Goal: Information Seeking & Learning: Learn about a topic

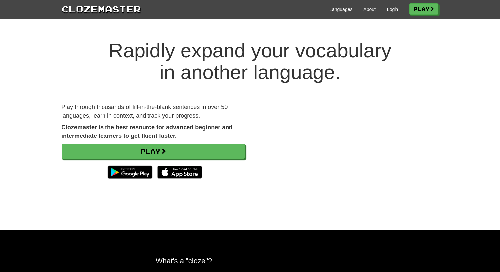
click at [200, 143] on div "Play through thousands of fill-in-the-blank sentences in over 50 languages, lea…" at bounding box center [154, 146] width 194 height 86
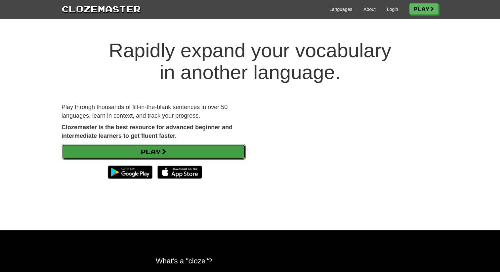
click at [197, 148] on link "Play" at bounding box center [154, 151] width 184 height 15
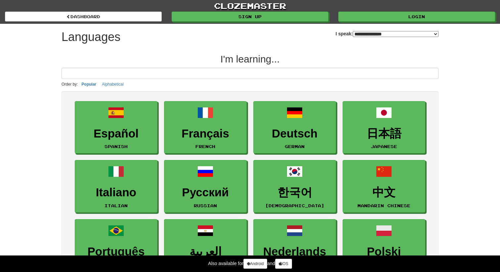
select select "*******"
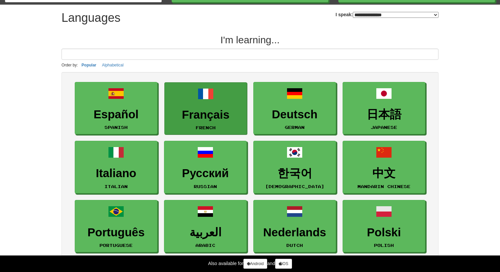
scroll to position [26, 0]
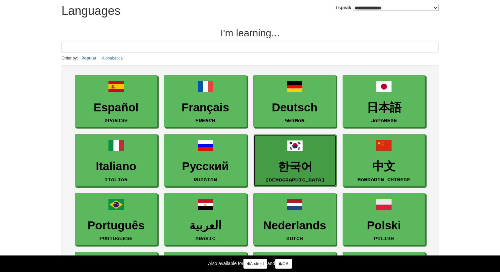
click at [290, 154] on link "한국어 Korean" at bounding box center [295, 160] width 83 height 53
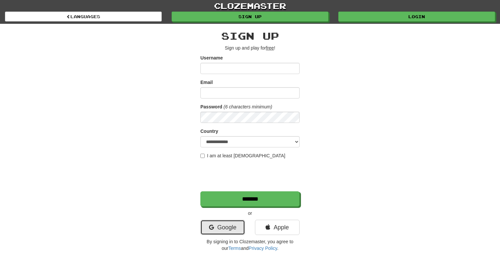
click at [229, 227] on link "Google" at bounding box center [223, 227] width 45 height 15
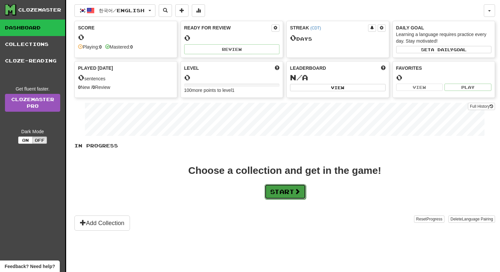
click at [276, 190] on button "Start" at bounding box center [285, 191] width 41 height 15
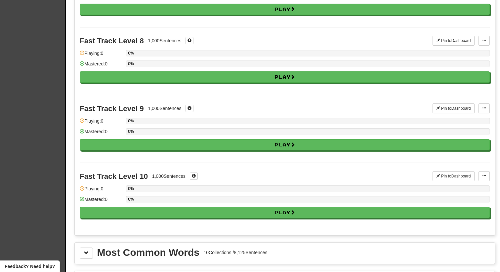
scroll to position [514, 0]
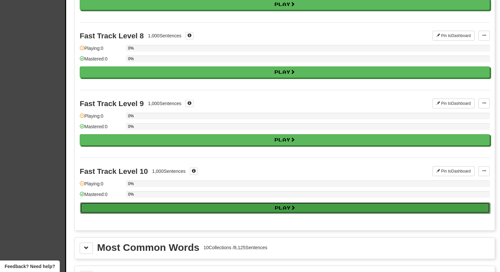
click at [235, 205] on button "Play" at bounding box center [285, 207] width 410 height 11
select select "**"
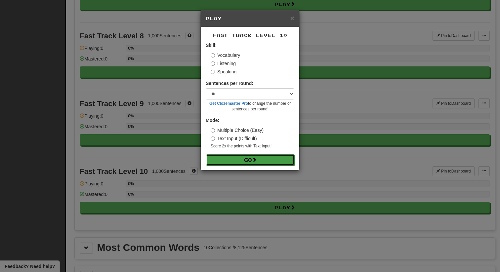
click at [247, 156] on button "Go" at bounding box center [250, 160] width 89 height 11
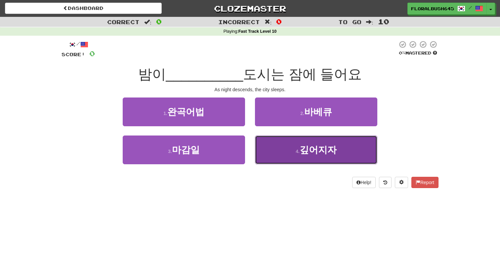
click at [278, 154] on button "4 . 깊어지자" at bounding box center [316, 150] width 122 height 29
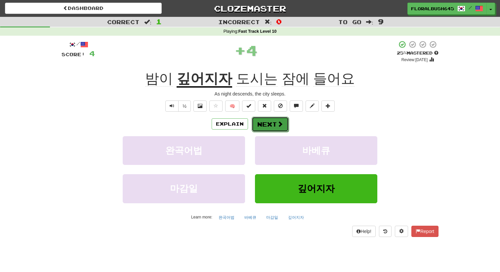
click at [275, 131] on button "Next" at bounding box center [270, 124] width 37 height 15
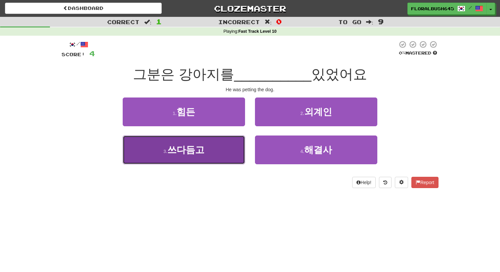
click at [227, 150] on button "3 . 쓰다듬고" at bounding box center [184, 150] width 122 height 29
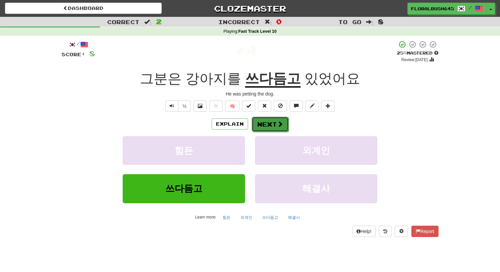
click at [261, 126] on button "Next" at bounding box center [270, 124] width 37 height 15
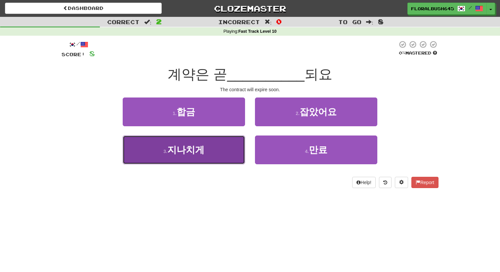
click at [236, 153] on button "3 . 지나치게" at bounding box center [184, 150] width 122 height 29
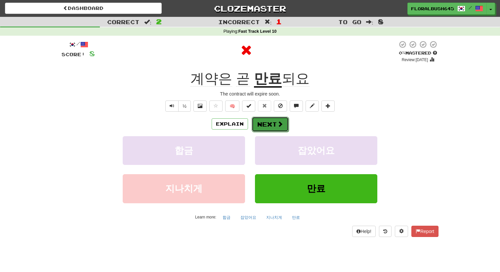
click at [262, 130] on button "Next" at bounding box center [270, 124] width 37 height 15
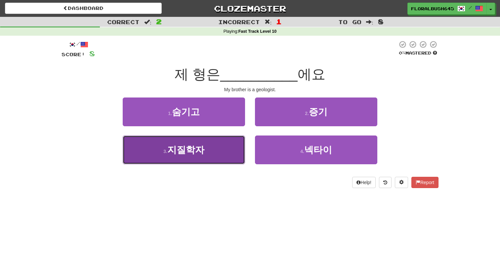
click at [230, 140] on button "3 . 지질학자" at bounding box center [184, 150] width 122 height 29
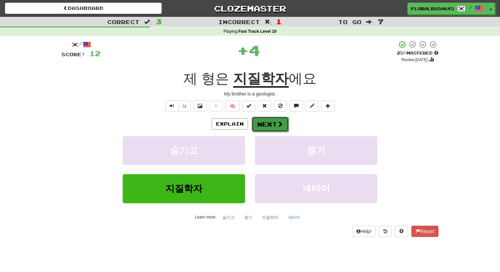
click at [274, 122] on button "Next" at bounding box center [270, 124] width 37 height 15
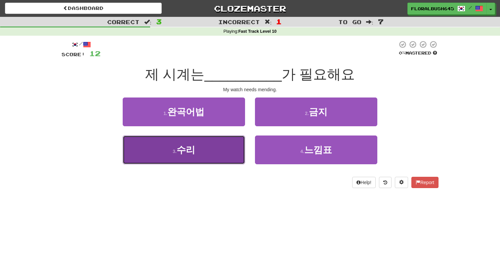
click at [228, 139] on button "3 . 수리" at bounding box center [184, 150] width 122 height 29
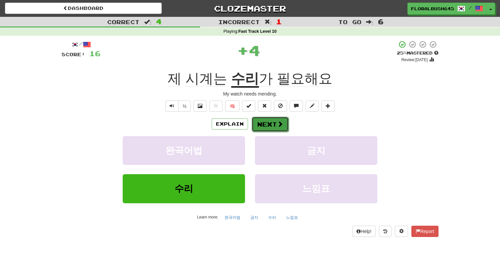
click at [266, 124] on button "Next" at bounding box center [270, 124] width 37 height 15
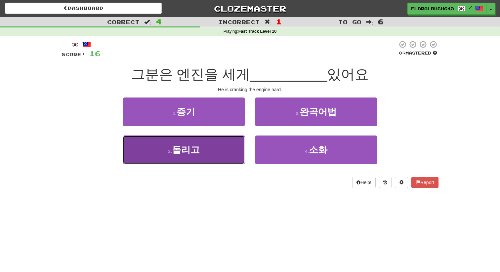
click at [230, 147] on button "3 . 돌리고" at bounding box center [184, 150] width 122 height 29
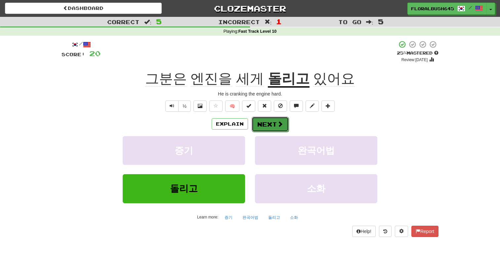
click at [269, 131] on button "Next" at bounding box center [270, 124] width 37 height 15
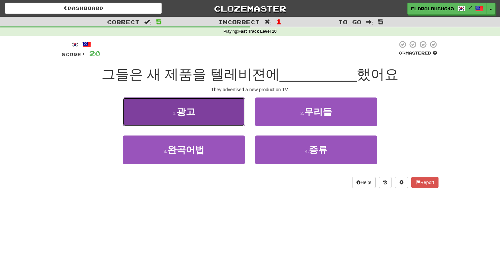
click at [232, 116] on button "1 . 광고" at bounding box center [184, 112] width 122 height 29
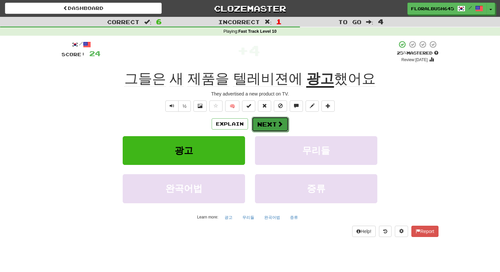
click at [263, 121] on button "Next" at bounding box center [270, 124] width 37 height 15
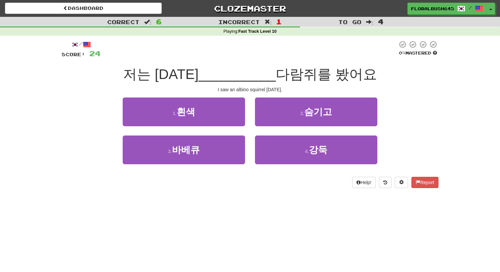
click at [228, 128] on div "1 . 흰색" at bounding box center [184, 117] width 132 height 38
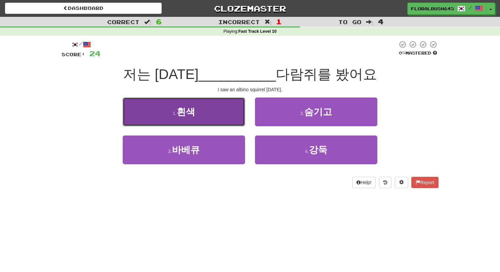
click at [228, 124] on button "1 . 흰색" at bounding box center [184, 112] width 122 height 29
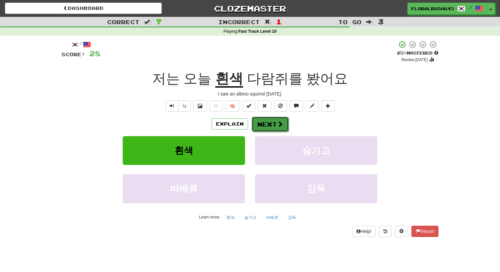
click at [272, 128] on button "Next" at bounding box center [270, 124] width 37 height 15
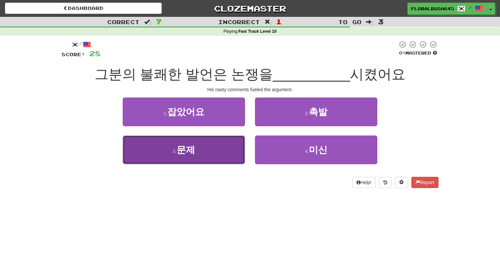
click at [239, 143] on button "3 . 문제" at bounding box center [184, 150] width 122 height 29
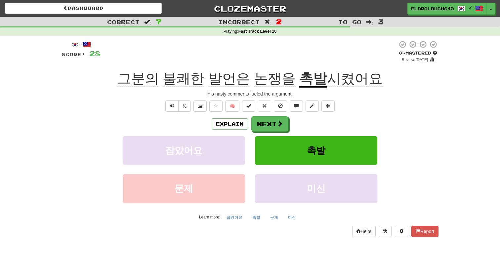
click at [304, 81] on u "촉발" at bounding box center [313, 79] width 28 height 17
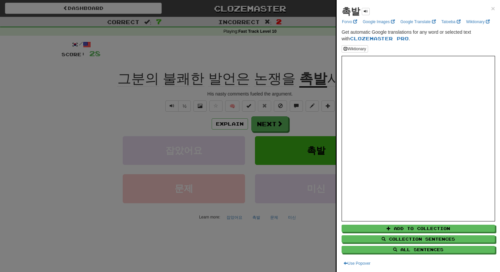
click at [314, 65] on div at bounding box center [250, 136] width 500 height 272
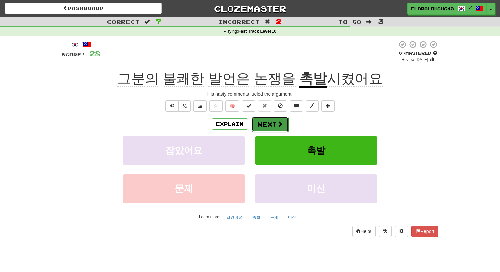
click at [282, 122] on span at bounding box center [280, 124] width 6 height 6
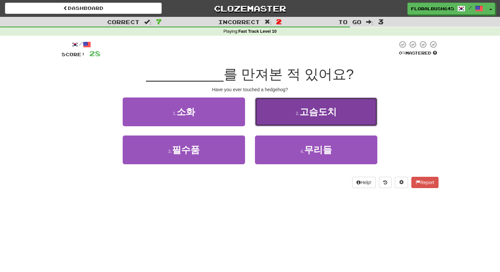
click at [289, 118] on button "2 . 고슴도치" at bounding box center [316, 112] width 122 height 29
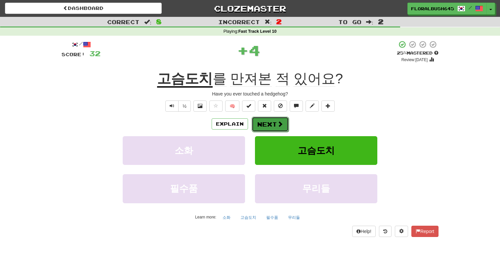
click at [283, 124] on button "Next" at bounding box center [270, 124] width 37 height 15
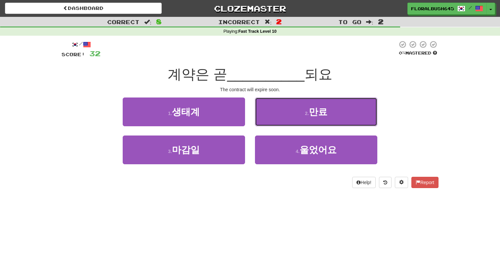
click at [283, 124] on button "2 . 만료" at bounding box center [316, 112] width 122 height 29
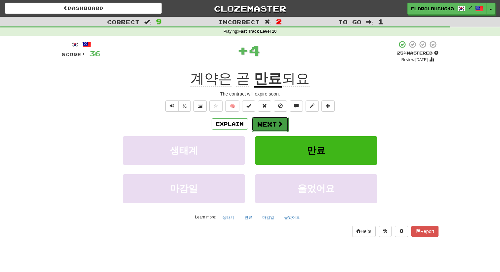
click at [278, 132] on button "Next" at bounding box center [270, 124] width 37 height 15
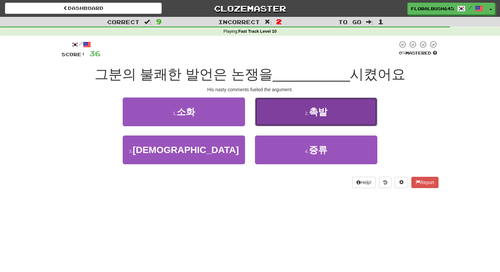
click at [282, 118] on button "2 . 촉발" at bounding box center [316, 112] width 122 height 29
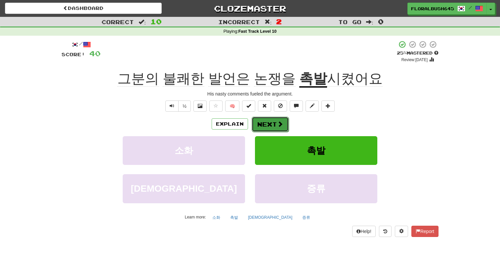
click at [277, 129] on button "Next" at bounding box center [270, 124] width 37 height 15
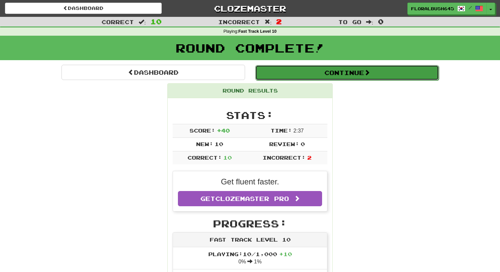
click at [308, 80] on button "Continue" at bounding box center [347, 72] width 184 height 15
